Goal: Information Seeking & Learning: Find specific fact

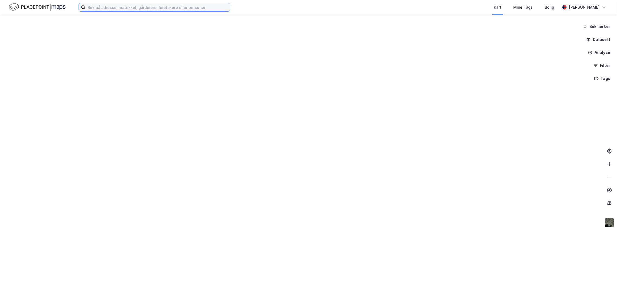
click at [107, 10] on input at bounding box center [157, 7] width 145 height 8
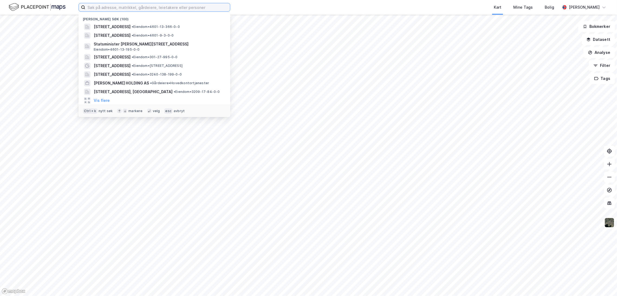
paste input "[STREET_ADDRESS]"
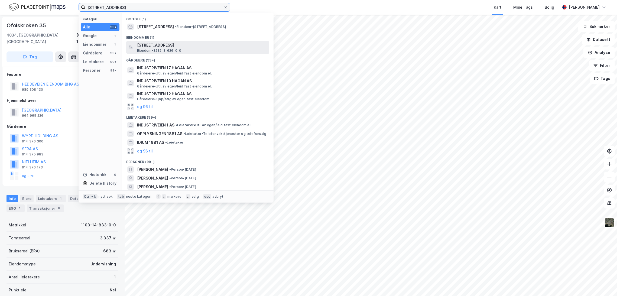
type input "[STREET_ADDRESS]"
click at [167, 46] on span "[STREET_ADDRESS]" at bounding box center [202, 45] width 130 height 6
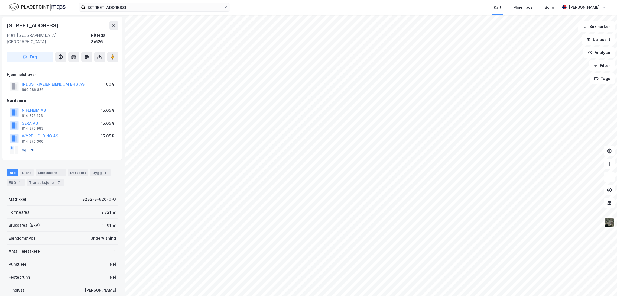
click at [28, 146] on div "og 3 til" at bounding box center [22, 150] width 24 height 9
click at [0, 0] on button "og 3 til" at bounding box center [0, 0] width 0 height 0
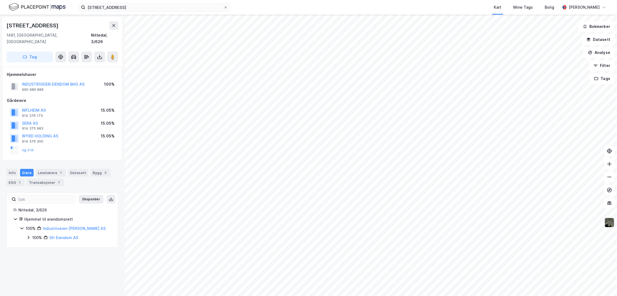
click at [30, 147] on div "og 3 til" at bounding box center [22, 150] width 24 height 9
click at [0, 0] on button "og 3 til" at bounding box center [0, 0] width 0 height 0
click at [0, 0] on button "INDUSTRIVEIEN EIENDOM BHG AS" at bounding box center [0, 0] width 0 height 0
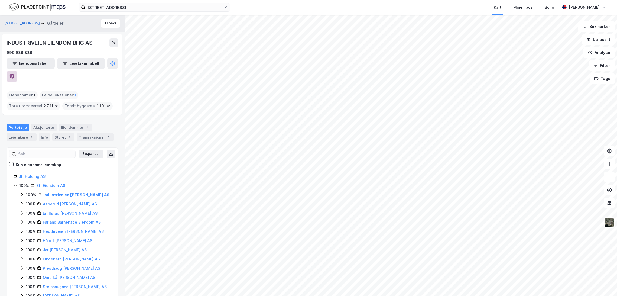
click at [17, 71] on button at bounding box center [11, 76] width 11 height 11
click at [108, 21] on button "Tilbake" at bounding box center [110, 23] width 19 height 9
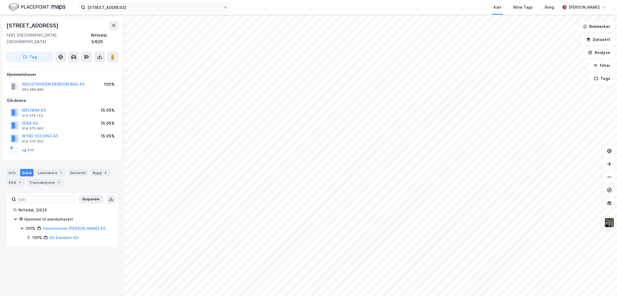
click at [0, 0] on button "og 3 til" at bounding box center [0, 0] width 0 height 0
